Goal: Navigation & Orientation: Find specific page/section

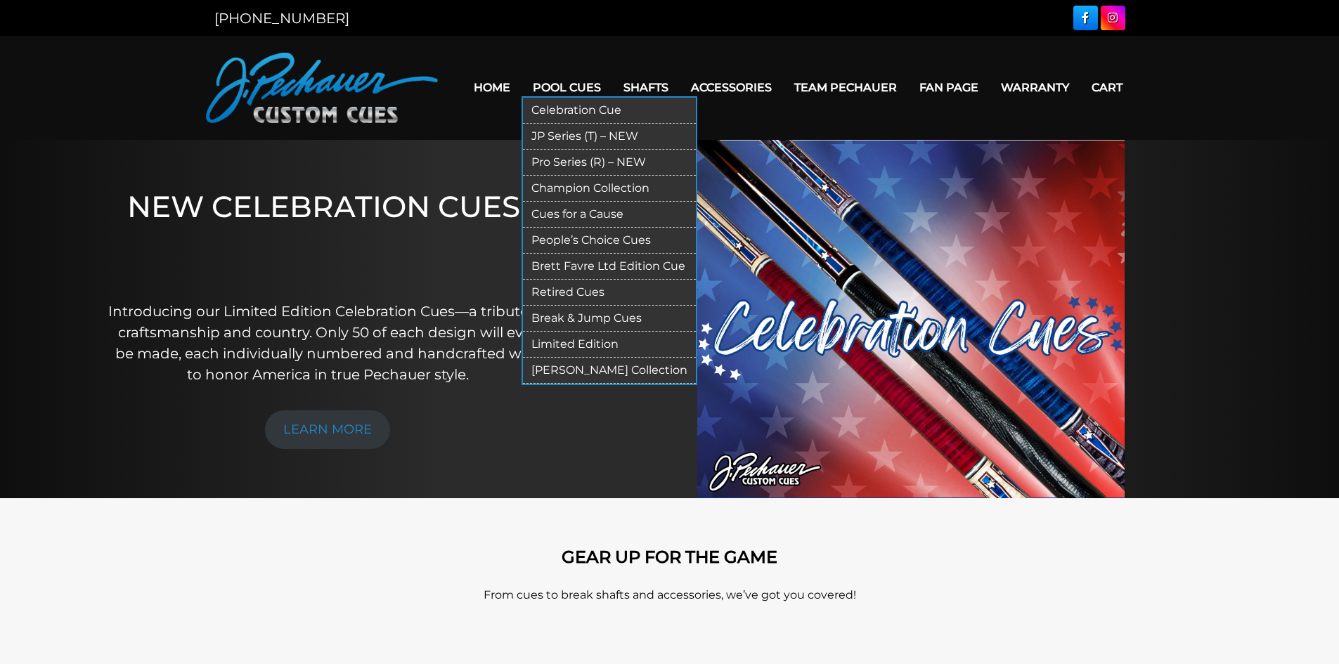
click at [568, 159] on link "Pro Series (R) – NEW" at bounding box center [609, 163] width 173 height 26
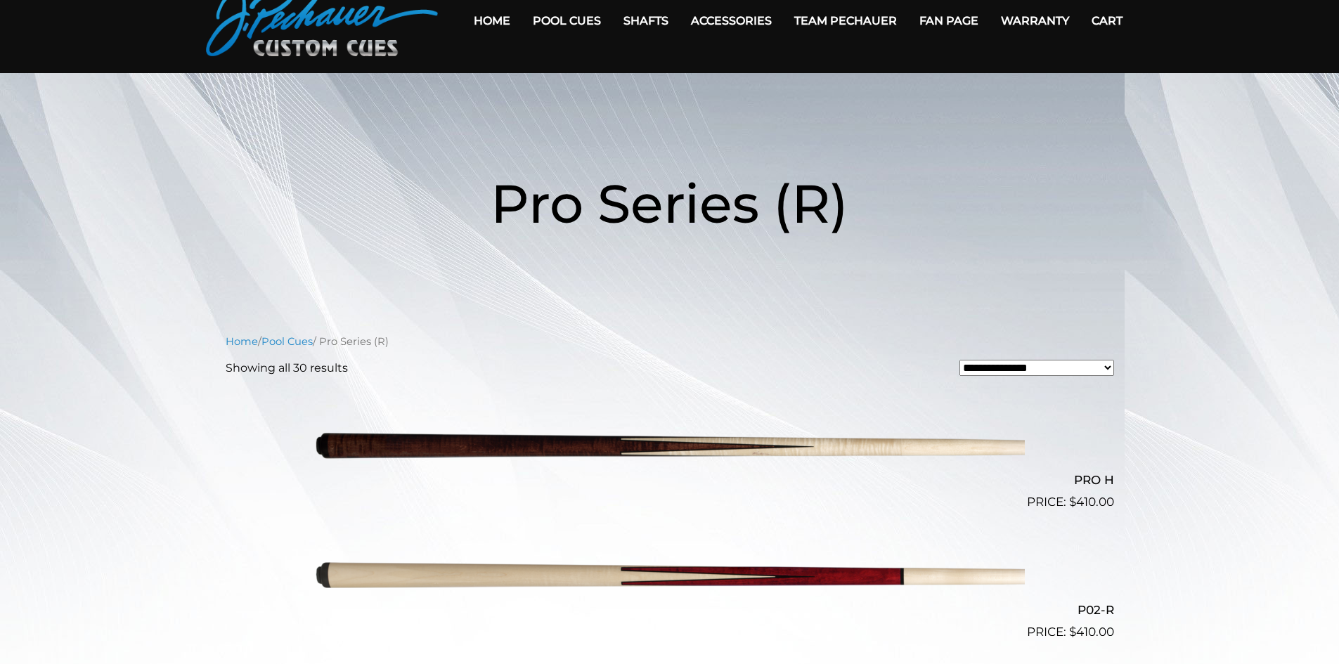
scroll to position [70, 0]
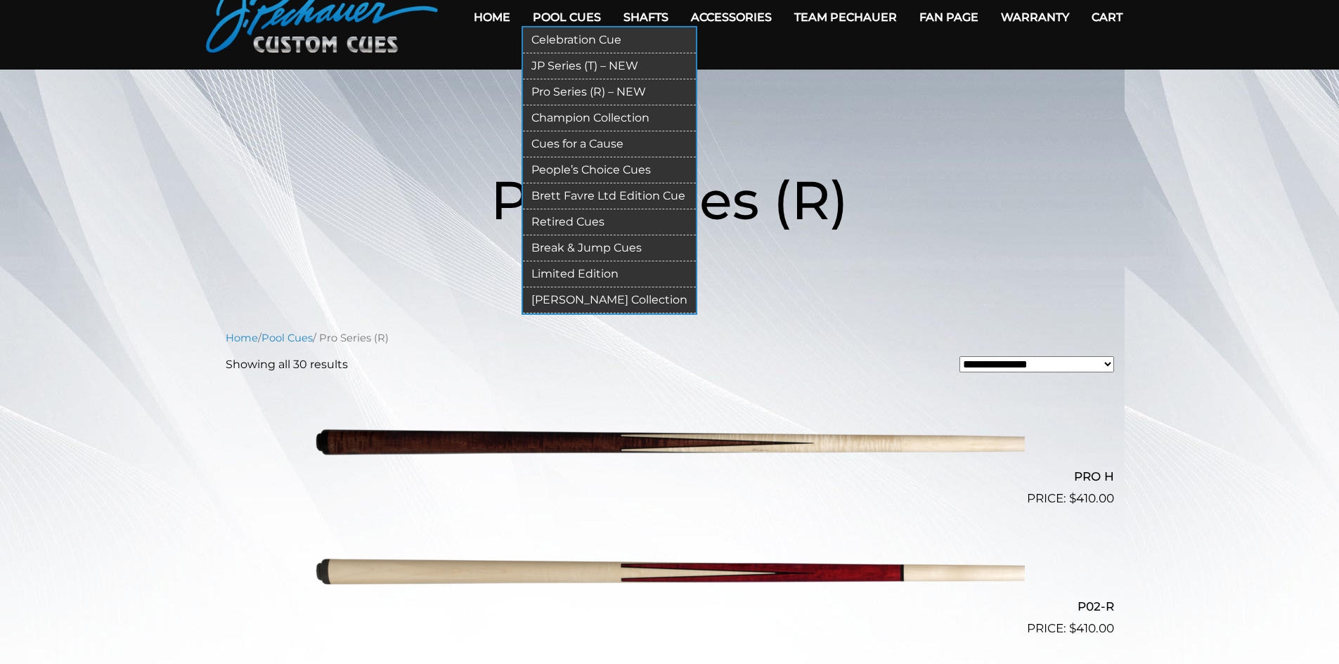
click at [586, 115] on link "Champion Collection" at bounding box center [609, 118] width 173 height 26
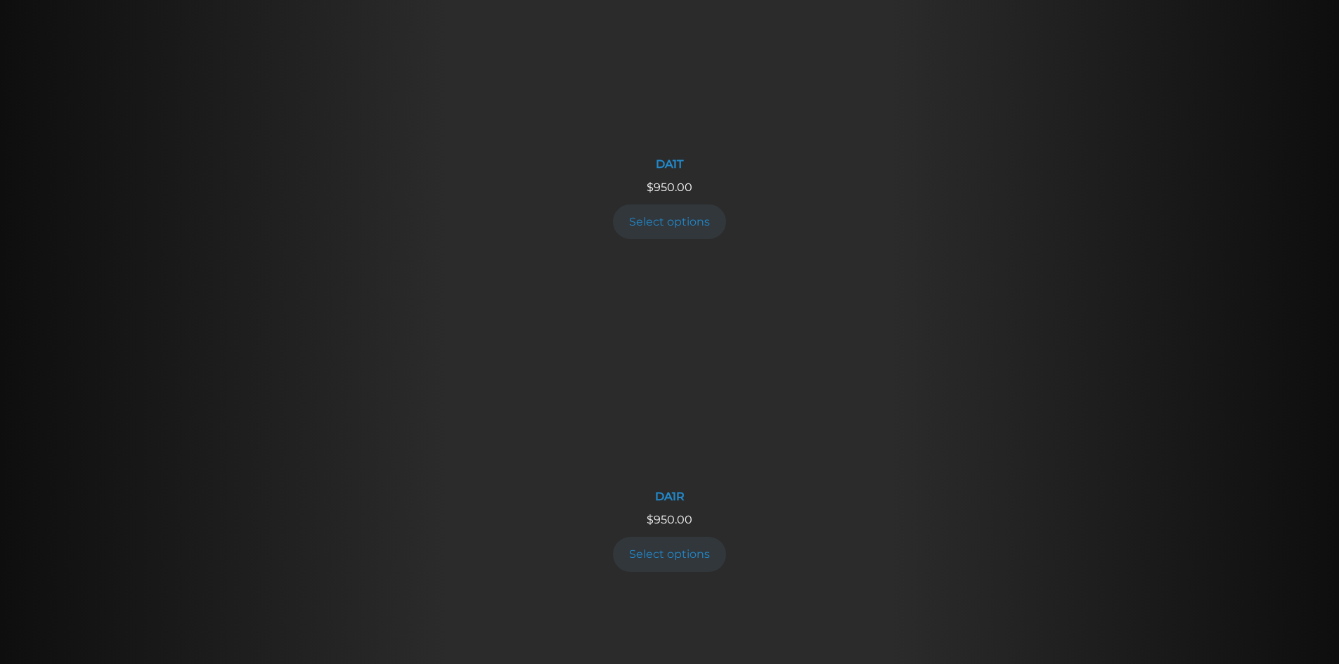
scroll to position [1503, 0]
